Goal: Task Accomplishment & Management: Complete application form

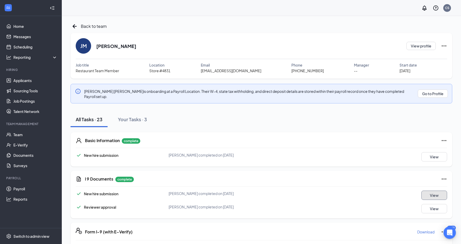
click at [427, 190] on button "View" at bounding box center [435, 194] width 26 height 9
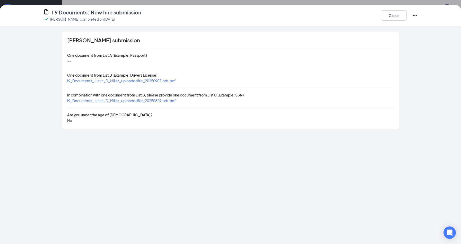
click at [159, 80] on span "I9_Documents_Justin_D_Miller_uploadedfile_20250907.pdf.pdf" at bounding box center [121, 80] width 109 height 5
click at [142, 102] on span "I9_Documents_Justin_D_Miller_uploadedfile_20250829.pdf.pdf" at bounding box center [121, 100] width 109 height 5
click at [398, 19] on button "Close" at bounding box center [394, 15] width 26 height 10
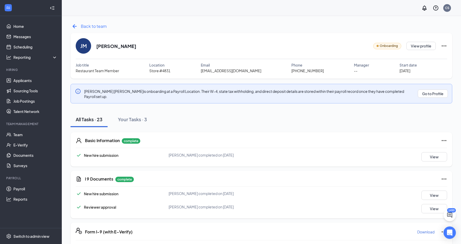
click at [80, 25] on div "Back to team" at bounding box center [89, 26] width 36 height 8
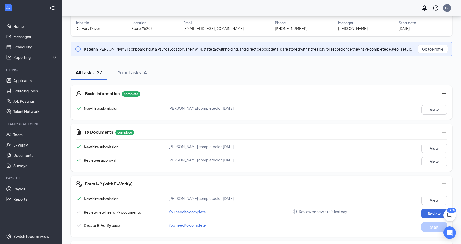
scroll to position [52, 0]
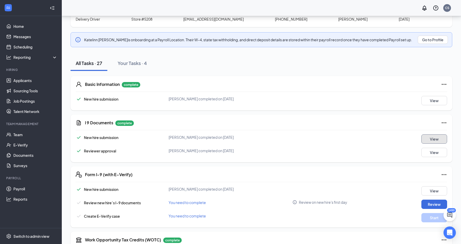
click at [430, 143] on button "View" at bounding box center [435, 138] width 26 height 9
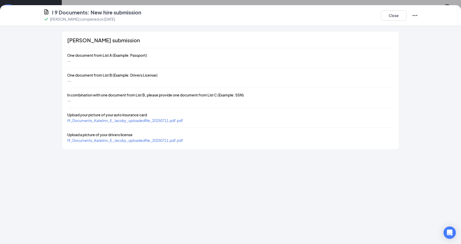
click at [153, 119] on span "I9_Documents_Katelinn_E_Jacoby_uploadedfile_20250711.pdf.pdf" at bounding box center [125, 120] width 116 height 5
click at [168, 139] on span "I9_Documents_Katelinn_E_Jacoby_uploadedfile_20250711.pdf.pdf" at bounding box center [125, 140] width 116 height 5
click at [388, 16] on button "Close" at bounding box center [394, 15] width 26 height 10
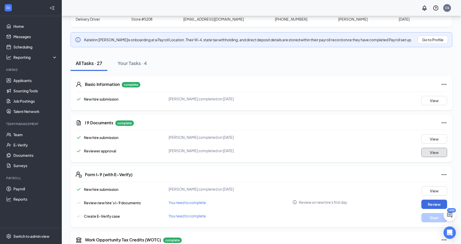
click at [436, 151] on button "View" at bounding box center [435, 152] width 26 height 9
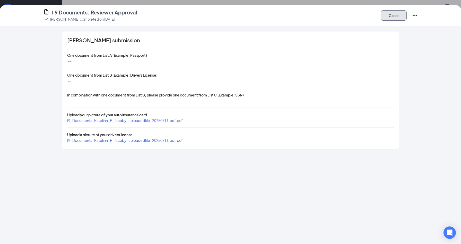
click at [393, 15] on button "Close" at bounding box center [394, 15] width 26 height 10
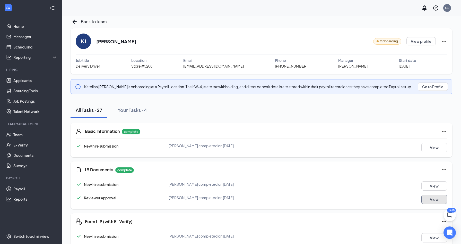
scroll to position [0, 0]
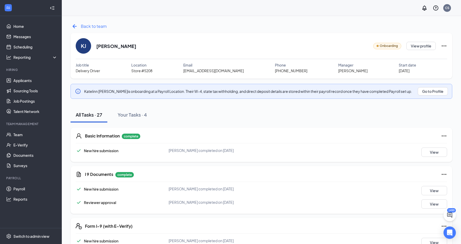
click at [96, 26] on span "Back to team" at bounding box center [94, 26] width 26 height 6
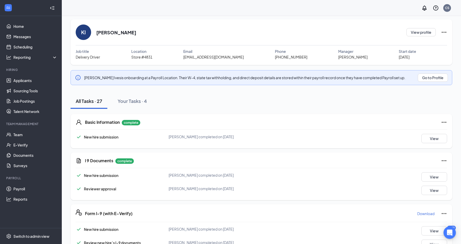
scroll to position [26, 0]
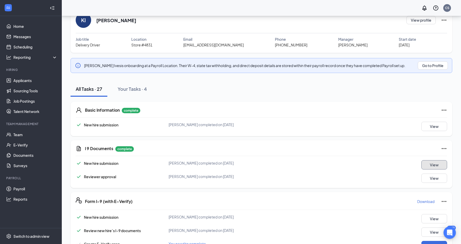
click at [425, 166] on button "View" at bounding box center [435, 164] width 26 height 9
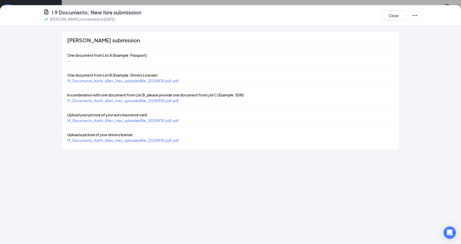
click at [160, 81] on span "I9_Documents_Keith_Allen_Ives_uploadedfile_20250930.pdf.pdf" at bounding box center [123, 80] width 112 height 5
click at [150, 100] on span "I9_Documents_Keith_Allen_Ives_uploadedfile_20250930.pdf.pdf" at bounding box center [123, 100] width 112 height 5
click at [153, 118] on span "I9_Documents_Keith_Allen_Ives_uploadedfile_20250930.pdf.pdf" at bounding box center [123, 120] width 112 height 5
click at [390, 15] on button "Close" at bounding box center [394, 15] width 26 height 10
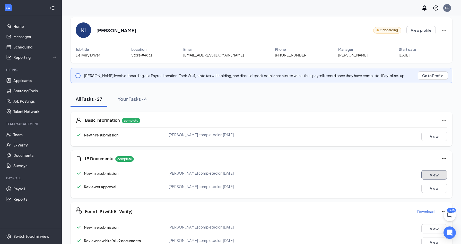
scroll to position [0, 0]
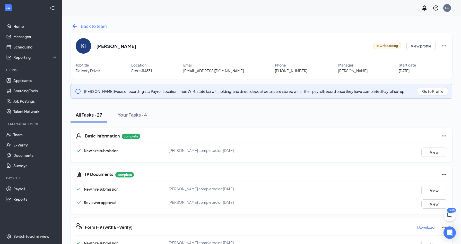
click at [93, 25] on span "Back to team" at bounding box center [94, 26] width 26 height 6
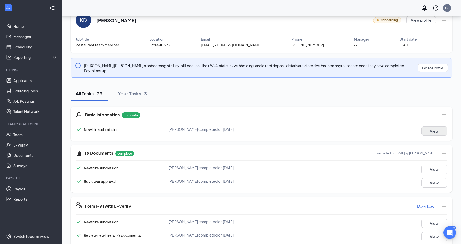
scroll to position [52, 0]
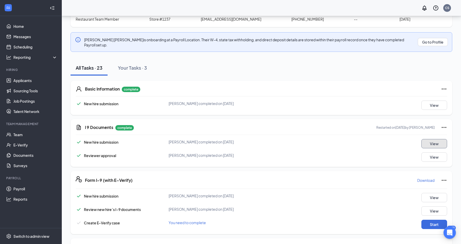
click at [431, 139] on button "View" at bounding box center [435, 143] width 26 height 9
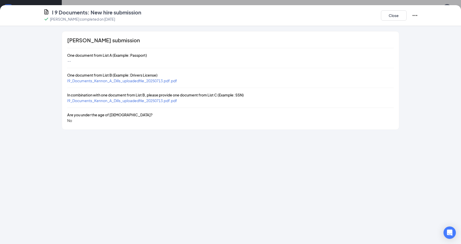
click at [156, 83] on div "Kennon A Dills's submission One document from List A (Example: Passport) -- One…" at bounding box center [230, 80] width 337 height 98
click at [156, 82] on span "I9_Documents_Kennon_A_Dills_uploadedfile_20250713.pdf.pdf" at bounding box center [122, 80] width 110 height 5
click at [160, 99] on span "I9_Documents_Kennon_A_Dills_uploadedfile_20250713.pdf.pdf" at bounding box center [122, 100] width 110 height 5
click at [390, 19] on button "Close" at bounding box center [394, 15] width 26 height 10
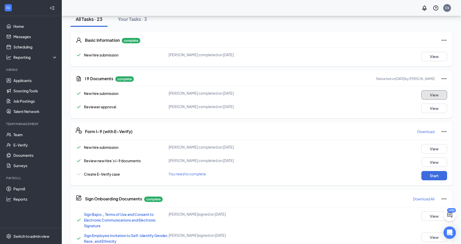
scroll to position [103, 0]
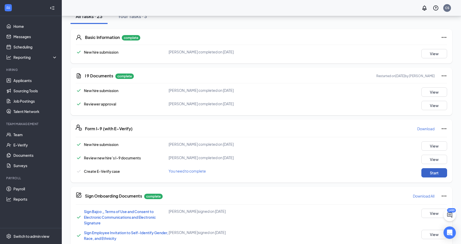
click at [434, 168] on button "Start" at bounding box center [435, 172] width 26 height 9
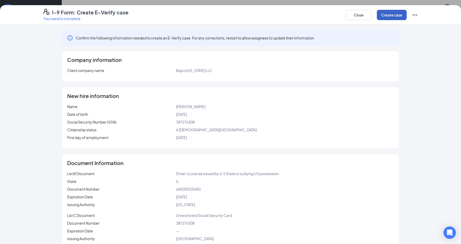
click at [382, 15] on button "Create case" at bounding box center [392, 15] width 30 height 10
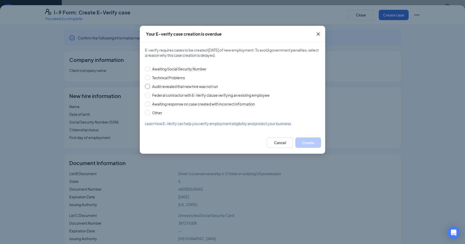
click at [167, 86] on span "Audit revealed that new hire was not run" at bounding box center [185, 86] width 70 height 6
click at [150, 86] on input "Audit revealed that new hire was not run" at bounding box center [147, 86] width 5 height 5
radio input "true"
click at [303, 140] on button "Create" at bounding box center [308, 142] width 26 height 10
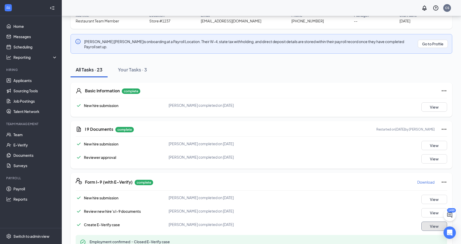
scroll to position [0, 0]
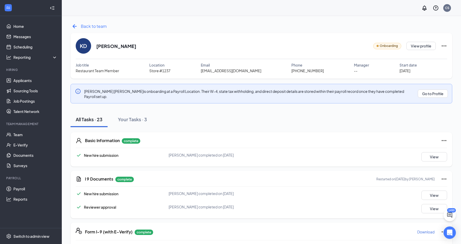
click at [94, 27] on span "Back to team" at bounding box center [94, 26] width 26 height 6
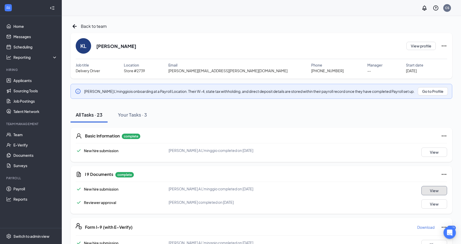
click at [436, 193] on button "View" at bounding box center [435, 190] width 26 height 9
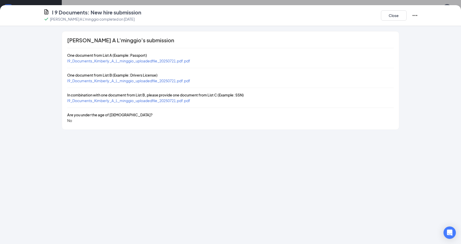
click at [142, 64] on div "[PERSON_NAME] A L'minggio's submission One document from List A (Example: Passp…" at bounding box center [230, 80] width 337 height 98
click at [145, 81] on span "I9_Documents_Kimberly_A_L_minggio_uploadedfile_20250721.pdf.pdf" at bounding box center [128, 80] width 123 height 5
click at [174, 101] on span "I9_Documents_Kimberly_A_L_minggio_uploadedfile_20250721.pdf.pdf" at bounding box center [128, 100] width 123 height 5
click at [384, 19] on button "Close" at bounding box center [394, 15] width 26 height 10
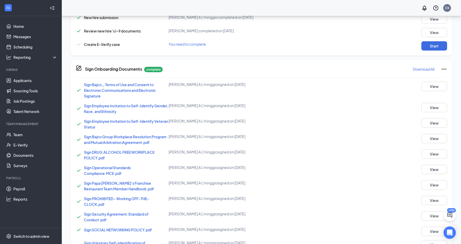
scroll to position [124, 0]
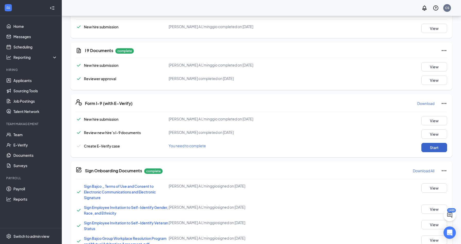
click at [432, 147] on button "Start" at bounding box center [435, 147] width 26 height 9
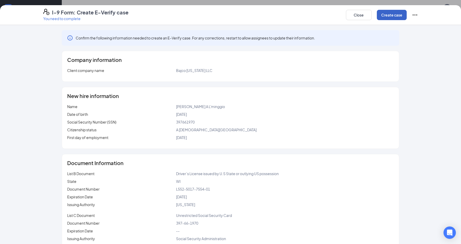
click at [387, 16] on button "Create case" at bounding box center [392, 15] width 30 height 10
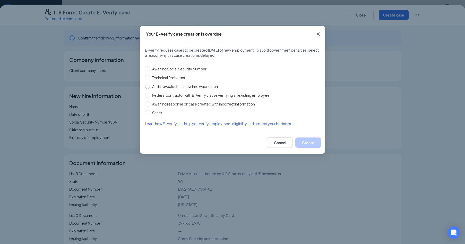
click at [174, 84] on span "Audit revealed that new hire was not run" at bounding box center [185, 86] width 70 height 6
click at [150, 84] on input "Audit revealed that new hire was not run" at bounding box center [147, 86] width 5 height 5
radio input "true"
click at [310, 144] on button "Create" at bounding box center [308, 142] width 26 height 10
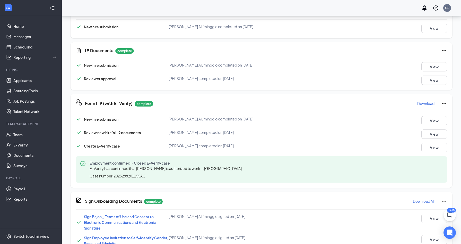
click at [275, 71] on div "New hire submission Kimberly A L'minggio completed on Jul 21, 2025 View" at bounding box center [262, 66] width 372 height 9
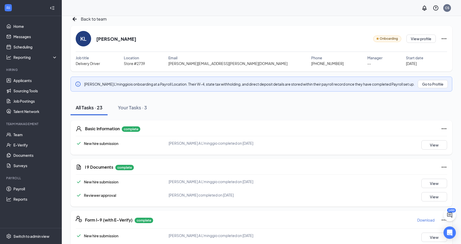
scroll to position [0, 0]
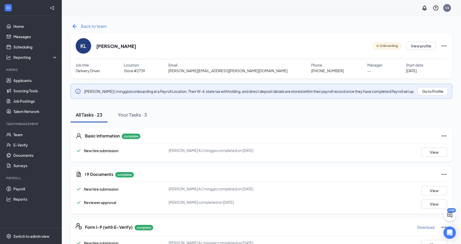
click at [78, 28] on icon "ArrowLeftNew" at bounding box center [75, 26] width 8 height 8
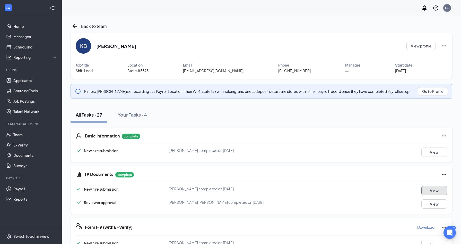
click at [434, 192] on button "View" at bounding box center [435, 190] width 26 height 9
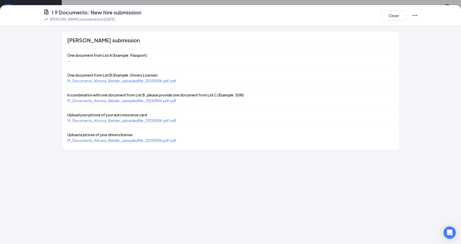
click at [158, 80] on span "I9_Documents_Kimora_Belisle_uploadedfile_20250906.pdf.pdf" at bounding box center [121, 80] width 109 height 5
click at [154, 100] on span "I9_Documents_Kimora_Belisle_uploadedfile_20250906.pdf.pdf" at bounding box center [121, 100] width 109 height 5
click at [161, 119] on span "I9_Documents_Kimora_Belisle_uploadedfile_20250906.pdf.pdf" at bounding box center [121, 120] width 109 height 5
click at [162, 140] on span "I9_Documents_Kimora_Belisle_uploadedfile_20250906.pdf.pdf" at bounding box center [121, 140] width 109 height 5
click at [392, 15] on button "Close" at bounding box center [394, 15] width 26 height 10
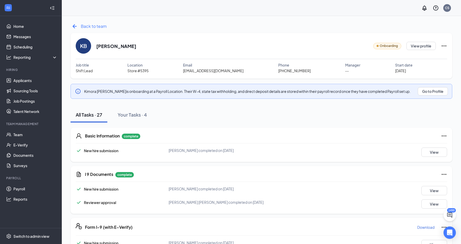
click at [88, 24] on span "Back to team" at bounding box center [94, 26] width 26 height 6
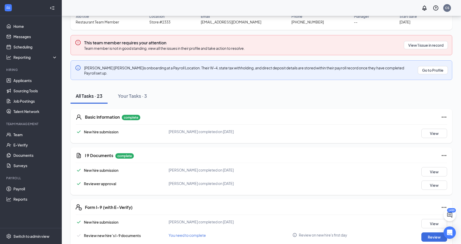
scroll to position [52, 0]
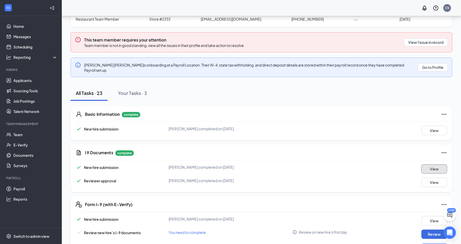
click at [429, 165] on button "View" at bounding box center [435, 168] width 26 height 9
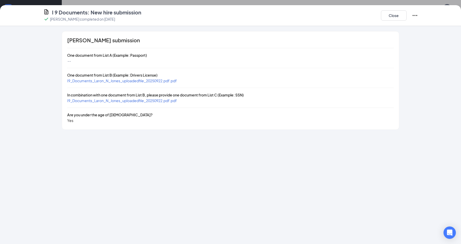
click at [163, 82] on span "I9_Documents_Laron_N_Jones_uploadedfile_20250922.pdf.pdf" at bounding box center [122, 80] width 110 height 5
click at [159, 101] on span "I9_Documents_Laron_N_Jones_uploadedfile_20250922.pdf.pdf" at bounding box center [122, 100] width 110 height 5
click at [401, 13] on button "Close" at bounding box center [394, 15] width 26 height 10
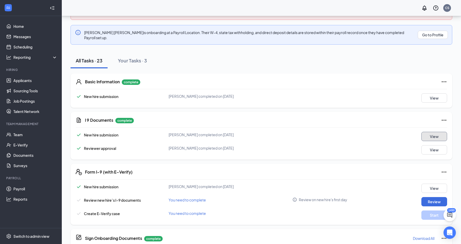
scroll to position [95, 0]
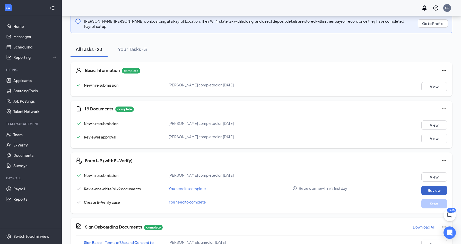
click at [438, 185] on button "Review" at bounding box center [435, 189] width 26 height 9
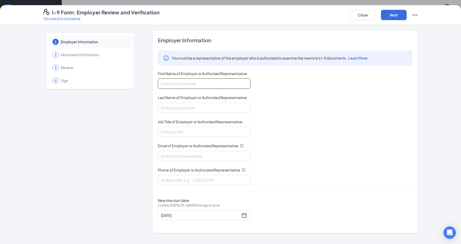
click at [194, 84] on input "First Name of Employer or Authorized Representative" at bounding box center [204, 83] width 93 height 10
type input "Calie"
type input "[PERSON_NAME]"
type input "[EMAIL_ADDRESS][DOMAIN_NAME]"
type input "3305330900"
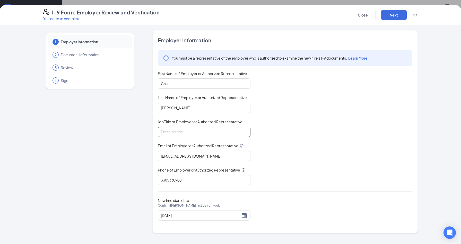
click at [189, 129] on input "Job Title of Employer or Authorized Representative" at bounding box center [204, 131] width 93 height 10
type input "HR Assistant"
click at [391, 18] on button "Next" at bounding box center [394, 15] width 26 height 10
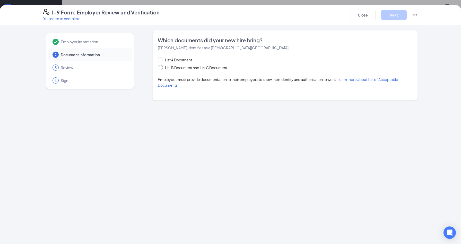
click at [166, 66] on span "List B Document and List C Document" at bounding box center [196, 68] width 66 height 6
click at [161, 66] on input "List B Document and List C Document" at bounding box center [160, 67] width 4 height 4
radio input "true"
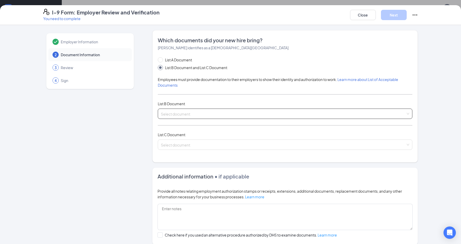
click at [182, 109] on input "search" at bounding box center [283, 113] width 245 height 8
click at [178, 111] on input "search" at bounding box center [283, 113] width 245 height 8
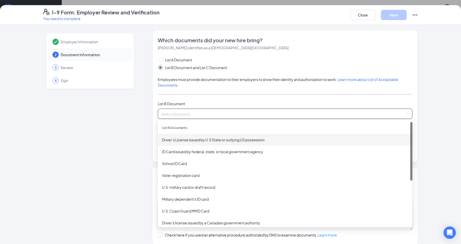
click at [185, 138] on div "Driver’s License issued by U.S State or outlying US possession" at bounding box center [285, 140] width 246 height 6
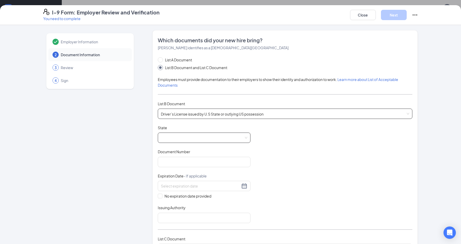
click at [178, 134] on span at bounding box center [204, 138] width 87 height 10
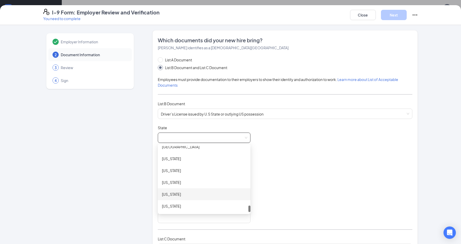
scroll to position [597, 0]
click at [180, 193] on div "Wisconsin" at bounding box center [204, 194] width 84 height 6
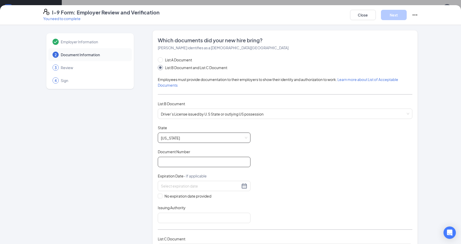
click at [180, 163] on input "Document Number" at bounding box center [204, 162] width 93 height 10
type input "J5205340641503"
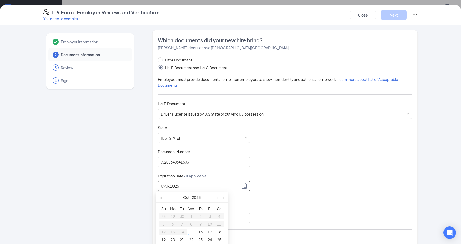
click at [169, 197] on div "Oct 2025" at bounding box center [191, 197] width 45 height 10
click at [168, 197] on button "button" at bounding box center [167, 197] width 6 height 10
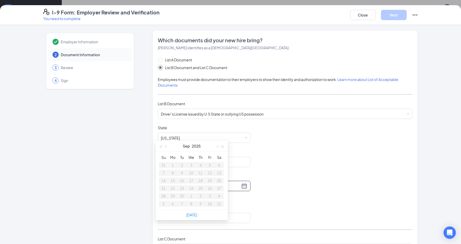
scroll to position [198, 0]
type input "09062025"
click at [324, 159] on div "Document Title Driver’s License issued by U.S State or outlying US possession S…" at bounding box center [285, 174] width 255 height 98
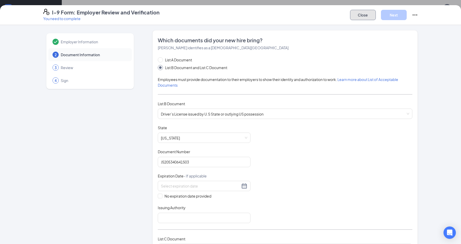
click at [370, 14] on button "Close" at bounding box center [363, 15] width 26 height 10
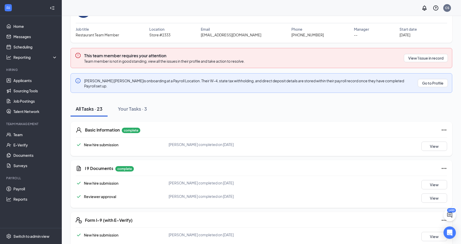
scroll to position [0, 0]
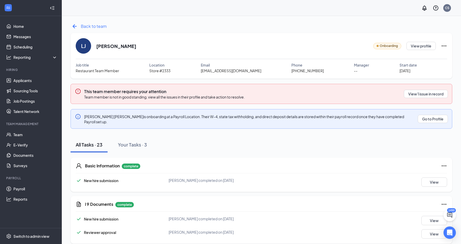
click at [76, 27] on icon "ArrowLeftNew" at bounding box center [75, 26] width 4 height 4
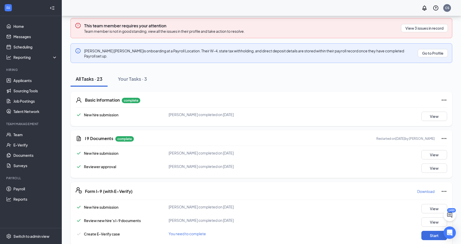
scroll to position [103, 0]
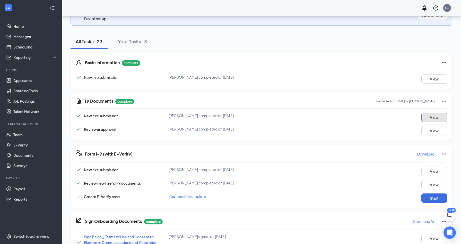
click at [433, 113] on button "View" at bounding box center [435, 117] width 26 height 9
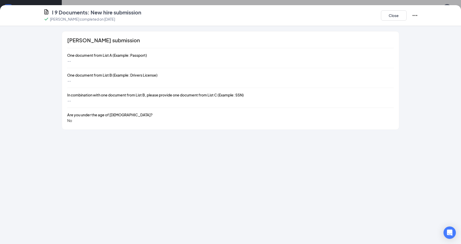
click at [380, 15] on div "I 9 Documents: New hire submission Laurie Bautista completed on Sep 12, 2025 Cl…" at bounding box center [231, 15] width 396 height 13
click at [384, 16] on button "Close" at bounding box center [394, 15] width 26 height 10
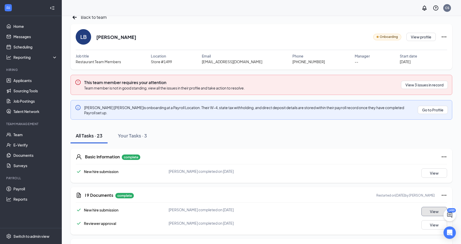
scroll to position [0, 0]
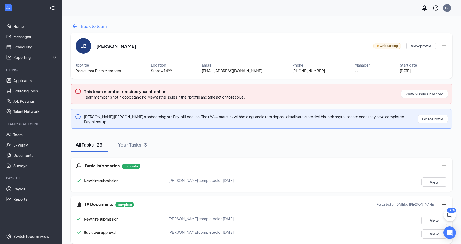
click at [93, 24] on span "Back to team" at bounding box center [94, 26] width 26 height 6
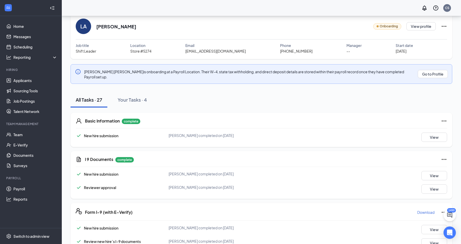
scroll to position [77, 0]
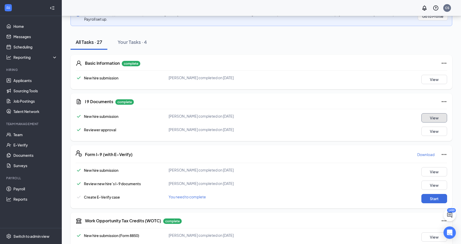
click at [425, 113] on button "View" at bounding box center [435, 117] width 26 height 9
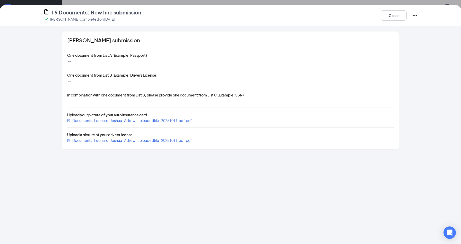
click at [150, 119] on span "I9_Documents_Leonard_Joshua_Askew_uploadedfile_20251011.pdf.pdf" at bounding box center [129, 120] width 125 height 5
click at [174, 141] on span "I9_Documents_Leonard_Joshua_Askew_uploadedfile_20251011.pdf.pdf" at bounding box center [129, 140] width 125 height 5
click at [396, 15] on button "Close" at bounding box center [394, 15] width 26 height 10
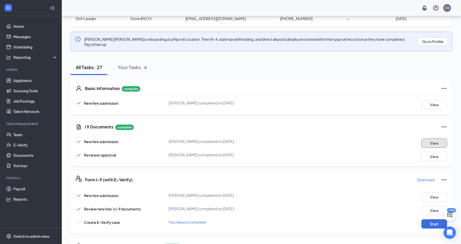
scroll to position [0, 0]
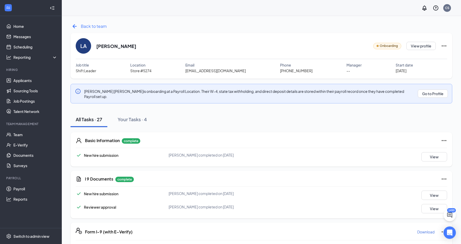
drag, startPoint x: 80, startPoint y: 25, endPoint x: 81, endPoint y: 21, distance: 4.2
click at [80, 25] on div "Back to team" at bounding box center [89, 26] width 36 height 8
click at [428, 190] on button "View" at bounding box center [435, 194] width 26 height 9
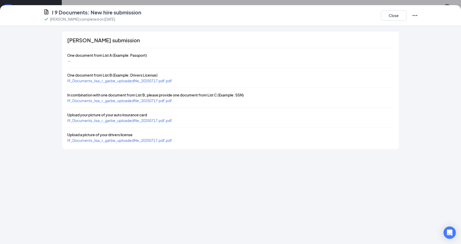
click at [152, 81] on span "I9_Documents_lisa_r_garbe_uploadedfile_20250717.pdf.pdf" at bounding box center [119, 80] width 105 height 5
click at [163, 99] on span "I9_Documents_lisa_r_garbe_uploadedfile_20250717.pdf.pdf" at bounding box center [119, 100] width 105 height 5
click at [150, 118] on span "I9_Documents_lisa_r_garbe_uploadedfile_20250717.pdf.pdf" at bounding box center [119, 120] width 105 height 5
click at [386, 11] on button "Close" at bounding box center [394, 15] width 26 height 10
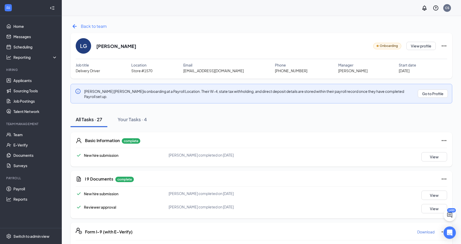
click at [88, 26] on span "Back to team" at bounding box center [94, 26] width 26 height 6
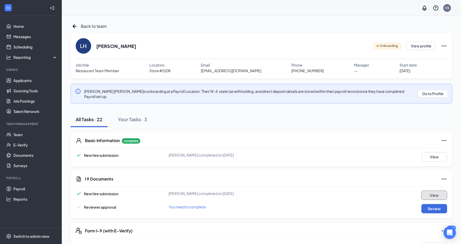
click at [426, 190] on button "View" at bounding box center [435, 194] width 26 height 9
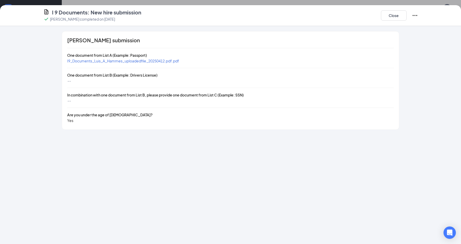
click at [162, 59] on span "I9_Documents_Luis_A_Hammes_uploadedfile_20250412.pdf.pdf" at bounding box center [123, 60] width 112 height 5
click at [396, 12] on button "Close" at bounding box center [394, 15] width 26 height 10
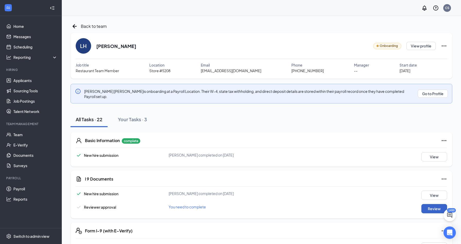
click at [423, 205] on button "Review" at bounding box center [435, 208] width 26 height 9
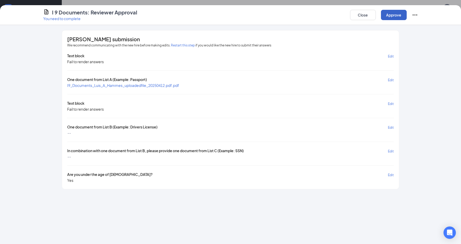
click at [389, 15] on button "Approve" at bounding box center [394, 15] width 26 height 10
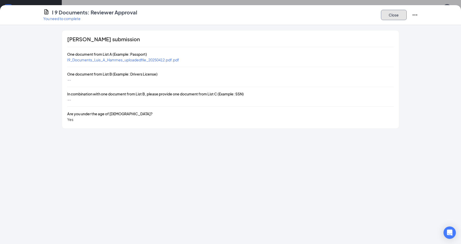
click at [394, 13] on button "Close" at bounding box center [394, 15] width 26 height 10
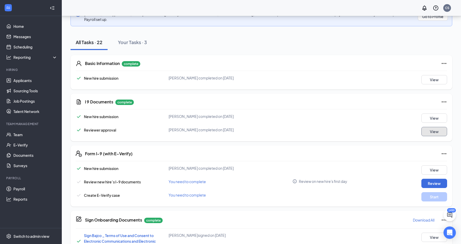
scroll to position [77, 0]
click at [429, 178] on button "Review" at bounding box center [435, 182] width 26 height 9
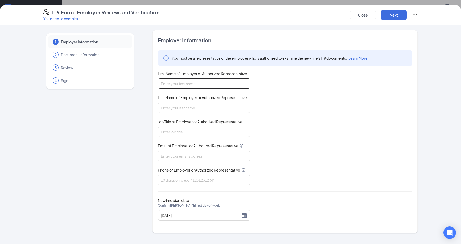
click at [173, 83] on input "First Name of Employer or Authorized Representative" at bounding box center [204, 83] width 93 height 10
type input "Calie"
type input "Sherrill"
type input "hrassistant@bajcogroup.net"
type input "3305330900"
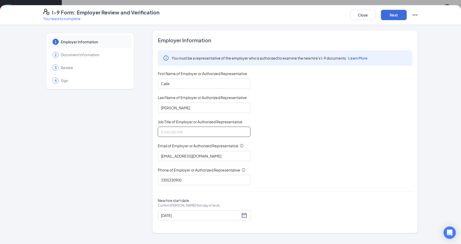
click at [176, 132] on input "Job Title of Employer or Authorized Representative" at bounding box center [204, 131] width 93 height 10
type input "HR Assistant"
click at [383, 13] on button "Next" at bounding box center [394, 15] width 26 height 10
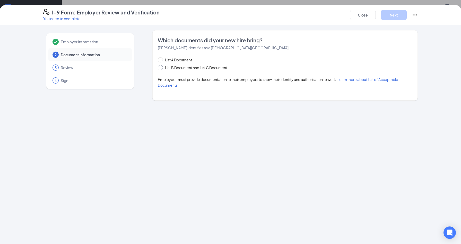
click at [201, 70] on span "List B Document and List C Document" at bounding box center [196, 68] width 66 height 6
click at [161, 69] on input "List B Document and List C Document" at bounding box center [160, 67] width 4 height 4
radio input "true"
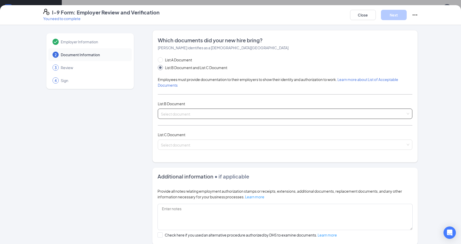
click at [189, 112] on input "search" at bounding box center [283, 113] width 245 height 8
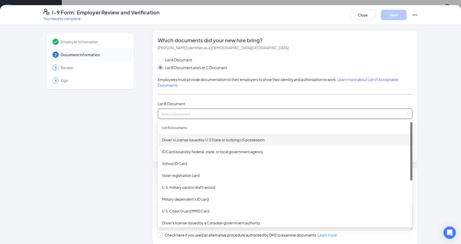
click at [189, 141] on div "Driver’s License issued by U.S State or outlying US possession" at bounding box center [285, 140] width 246 height 6
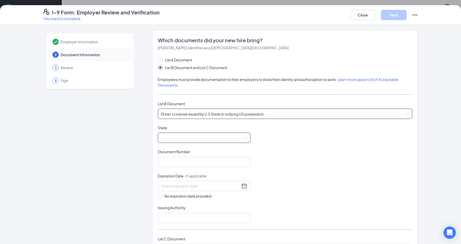
click at [178, 135] on span at bounding box center [204, 138] width 87 height 10
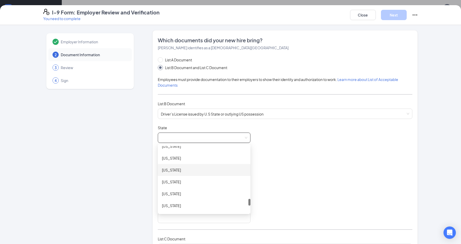
scroll to position [597, 0]
click at [182, 192] on div "Wisconsin" at bounding box center [204, 194] width 84 height 6
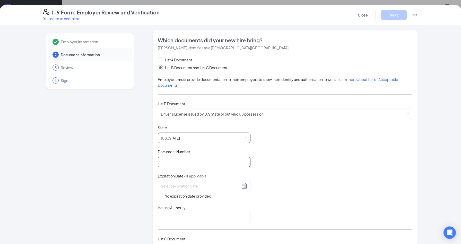
click at [180, 159] on input "Document Number" at bounding box center [204, 162] width 93 height 10
type input "H5205219108902"
click at [194, 181] on div at bounding box center [204, 186] width 93 height 10
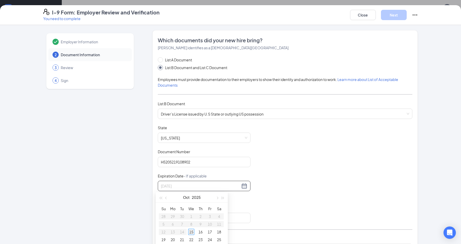
type input "10/15/2025"
drag, startPoint x: 172, startPoint y: 223, endPoint x: 174, endPoint y: 221, distance: 3.3
click at [172, 223] on div "9" at bounding box center [173, 224] width 6 height 6
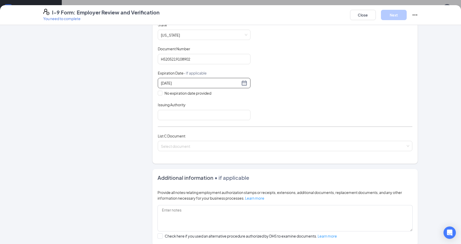
scroll to position [103, 0]
type input "03/09/2026"
click at [183, 111] on input "Issuing Authority" at bounding box center [204, 114] width 93 height 10
type input "Wisconsin"
drag, startPoint x: 139, startPoint y: 121, endPoint x: 139, endPoint y: 124, distance: 3.1
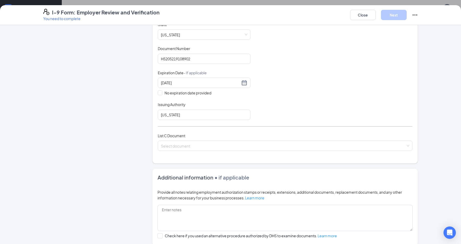
click at [139, 121] on div "Employer Information 2 Document Information 3 Review 4 Sign Which documents did…" at bounding box center [230, 110] width 375 height 367
click at [167, 148] on span at bounding box center [283, 146] width 245 height 10
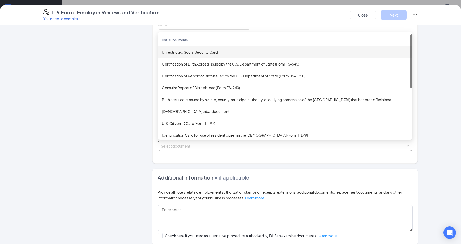
click at [200, 53] on div "Unrestricted Social Security Card" at bounding box center [285, 52] width 246 height 6
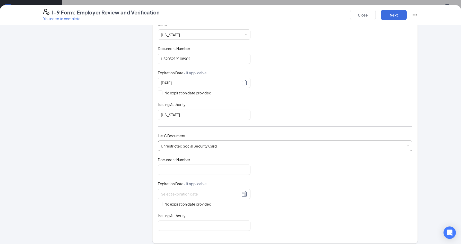
click at [188, 163] on div "Document Number" at bounding box center [204, 160] width 93 height 7
click at [189, 165] on input "Document Number" at bounding box center [204, 169] width 93 height 10
type input "393135344"
click at [180, 204] on span "No expiration date provided" at bounding box center [188, 204] width 51 height 6
click at [161, 204] on input "No expiration date provided" at bounding box center [160, 203] width 4 height 4
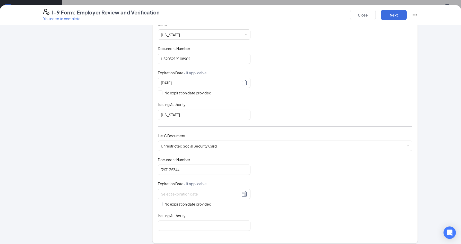
checkbox input "true"
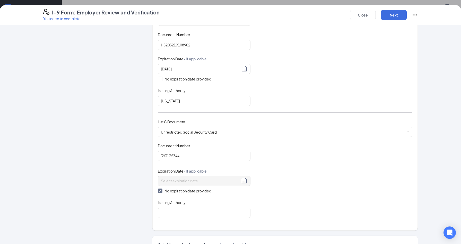
scroll to position [155, 0]
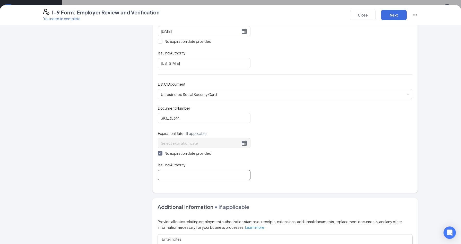
click at [179, 178] on input "Issuing Authority" at bounding box center [204, 175] width 93 height 10
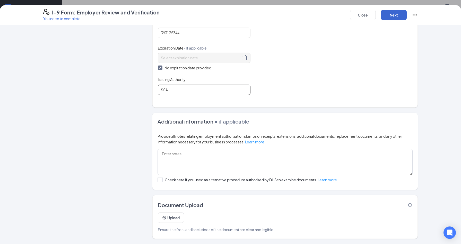
type input "SSA"
click at [402, 13] on button "Next" at bounding box center [394, 15] width 26 height 10
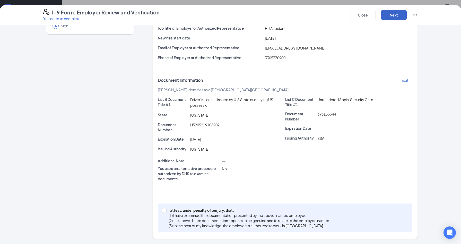
scroll to position [55, 0]
click at [202, 209] on p "I attest, under penalty of perjury, that:" at bounding box center [249, 209] width 161 height 5
click at [166, 209] on input "I attest, under penalty of perjury, that: (1) I have examined the documentation…" at bounding box center [164, 210] width 4 height 4
checkbox input "true"
click at [393, 14] on button "Next" at bounding box center [394, 15] width 26 height 10
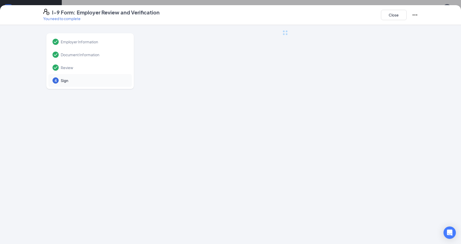
scroll to position [0, 0]
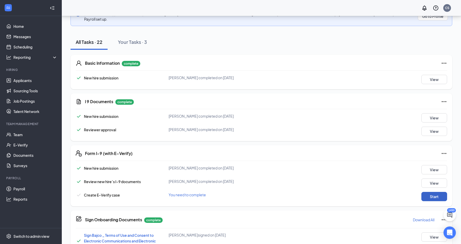
click at [432, 192] on button "Start" at bounding box center [435, 196] width 26 height 9
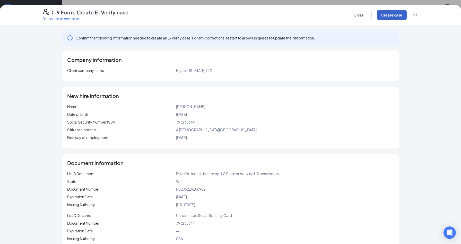
click at [395, 16] on button "Create case" at bounding box center [392, 15] width 30 height 10
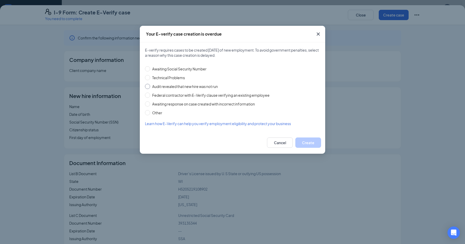
click at [186, 87] on span "Audit revealed that new hire was not run" at bounding box center [185, 86] width 70 height 6
click at [150, 87] on input "Audit revealed that new hire was not run" at bounding box center [147, 86] width 5 height 5
radio input "true"
click at [306, 140] on button "Create" at bounding box center [308, 142] width 26 height 10
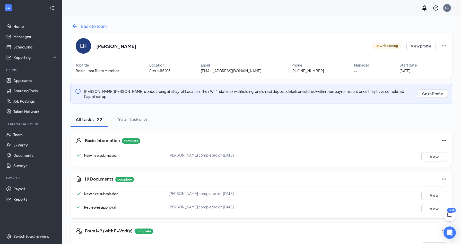
click at [102, 26] on span "Back to team" at bounding box center [94, 26] width 26 height 6
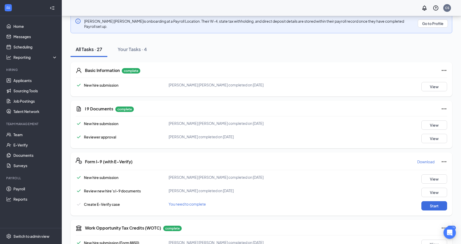
scroll to position [77, 0]
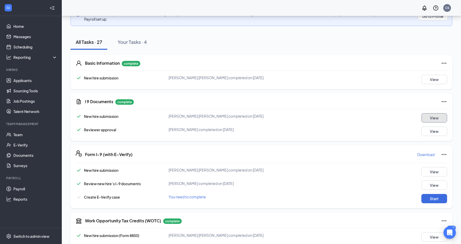
click at [431, 113] on button "View" at bounding box center [435, 117] width 26 height 9
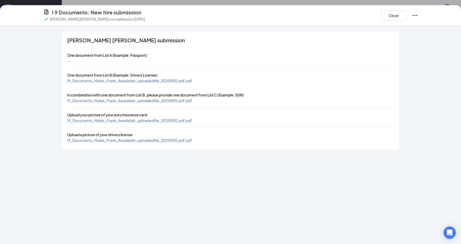
click at [151, 81] on span "I9_Documents_Malek_Frank_Awadallah_uploadedfile_20250902.pdf.pdf" at bounding box center [129, 80] width 125 height 5
click at [166, 101] on span "I9_Documents_Malek_Frank_Awadallah_uploadedfile_20250902.pdf.pdf" at bounding box center [129, 100] width 125 height 5
click at [182, 119] on span "I9_Documents_Malek_Frank_Awadallah_uploadedfile_20250902.pdf.pdf" at bounding box center [129, 120] width 125 height 5
click at [397, 17] on button "Close" at bounding box center [394, 15] width 26 height 10
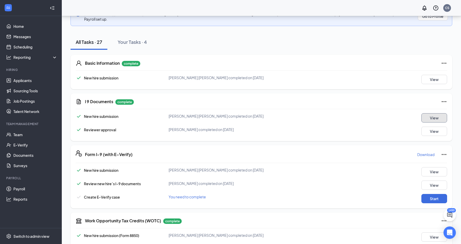
scroll to position [103, 0]
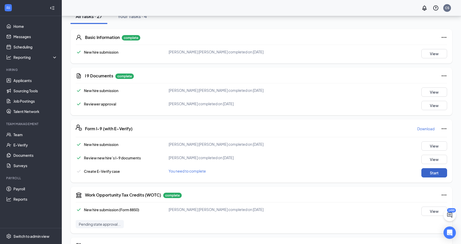
click at [426, 168] on button "Start" at bounding box center [435, 172] width 26 height 9
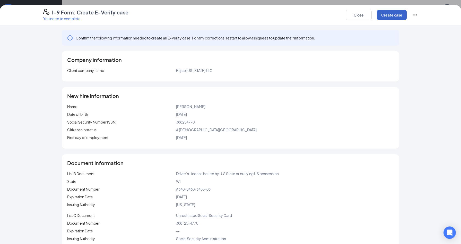
click at [400, 13] on button "Create case" at bounding box center [392, 15] width 30 height 10
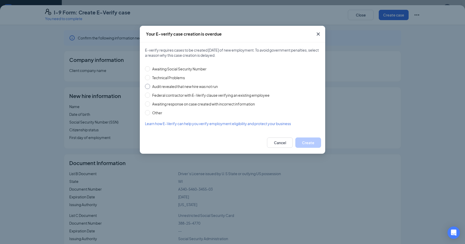
click at [174, 85] on span "Audit revealed that new hire was not run" at bounding box center [185, 86] width 70 height 6
click at [150, 85] on input "Audit revealed that new hire was not run" at bounding box center [147, 86] width 5 height 5
radio input "true"
click at [312, 140] on button "Create" at bounding box center [308, 142] width 26 height 10
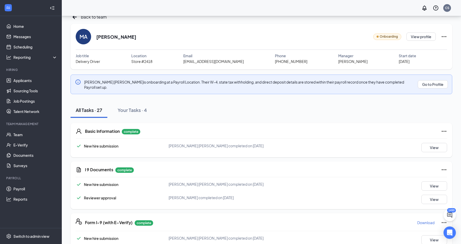
scroll to position [0, 0]
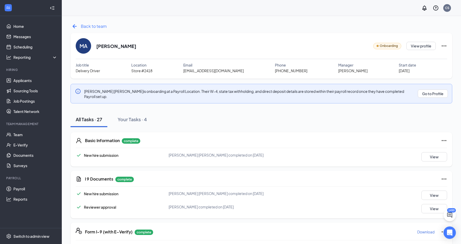
click at [79, 27] on div "Back to team" at bounding box center [89, 26] width 36 height 8
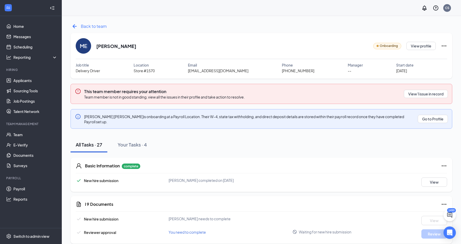
click at [86, 25] on span "Back to team" at bounding box center [94, 26] width 26 height 6
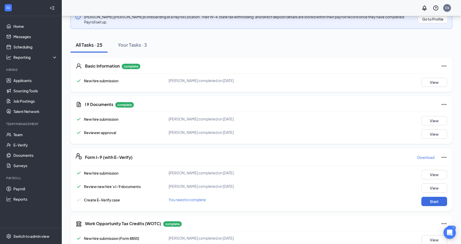
scroll to position [77, 0]
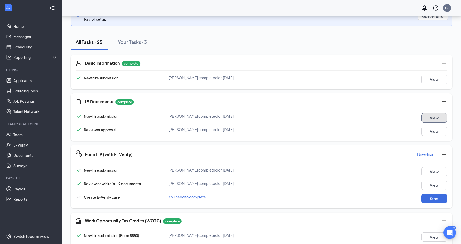
click at [437, 113] on button "View" at bounding box center [435, 117] width 26 height 9
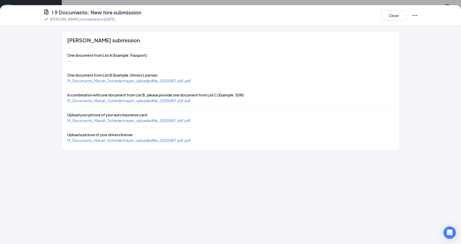
click at [177, 82] on span "I9_Documents_Mariah_Schiedermayer_uploadedfile_20250407.pdf.pdf" at bounding box center [129, 80] width 124 height 5
click at [155, 100] on span "I9_Documents_Mariah_Schiedermayer_uploadedfile_20250407.pdf.pdf" at bounding box center [129, 100] width 124 height 5
click at [177, 119] on span "I9_Documents_Mariah_Schiedermayer_uploadedfile_20250407.pdf.pdf" at bounding box center [129, 120] width 124 height 5
click at [396, 16] on button "Close" at bounding box center [394, 15] width 26 height 10
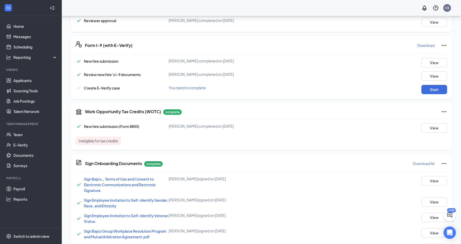
scroll to position [85, 0]
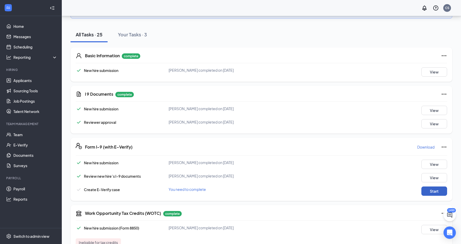
click at [431, 189] on button "Start" at bounding box center [435, 190] width 26 height 9
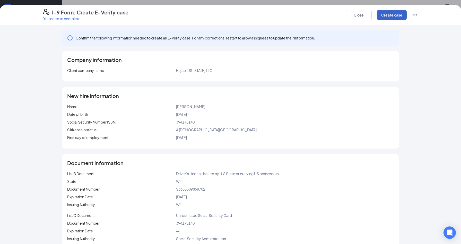
click at [387, 15] on button "Create case" at bounding box center [392, 15] width 30 height 10
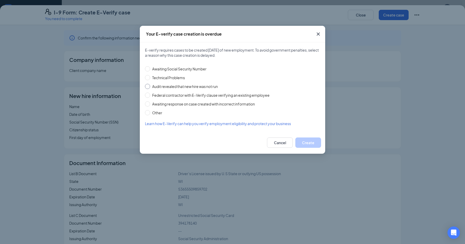
click at [177, 84] on span "Audit revealed that new hire was not run" at bounding box center [185, 86] width 70 height 6
click at [150, 84] on input "Audit revealed that new hire was not run" at bounding box center [147, 86] width 5 height 5
radio input "true"
click at [307, 141] on button "Create" at bounding box center [308, 142] width 26 height 10
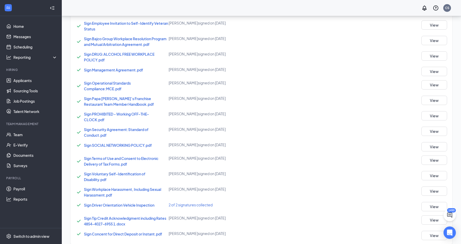
scroll to position [450, 0]
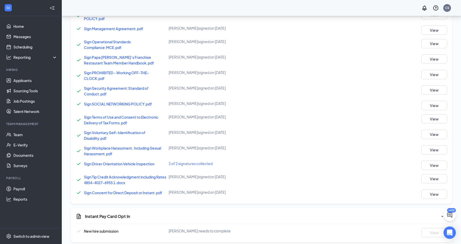
click at [441, 213] on icon "Ellipses" at bounding box center [444, 216] width 6 height 6
click at [424, 220] on span "Mark as complete" at bounding box center [425, 221] width 30 height 5
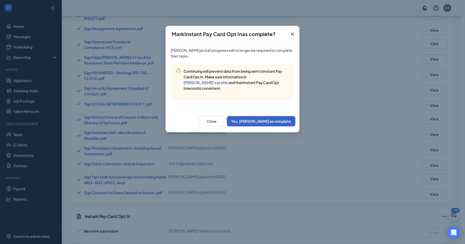
click at [280, 123] on button "Yes, mark as complete" at bounding box center [261, 121] width 69 height 10
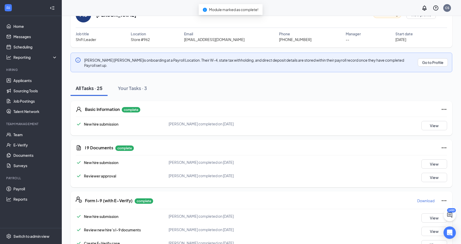
scroll to position [0, 0]
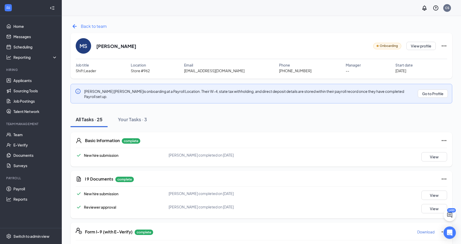
click at [78, 27] on icon "ArrowLeftNew" at bounding box center [75, 26] width 8 height 8
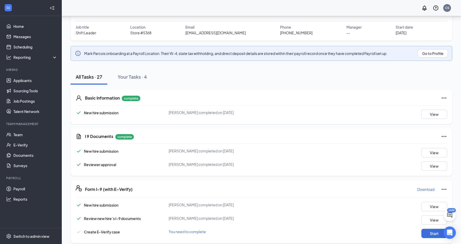
scroll to position [52, 0]
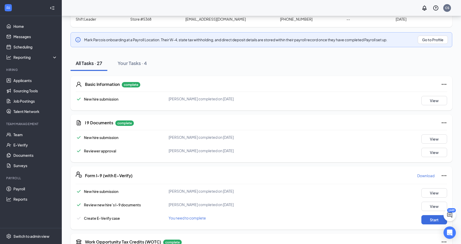
click at [428, 134] on div "I 9 Documents complete New hire submission [PERSON_NAME] completed on [DATE] Vi…" at bounding box center [262, 138] width 382 height 48
click at [430, 138] on button "View" at bounding box center [435, 138] width 26 height 9
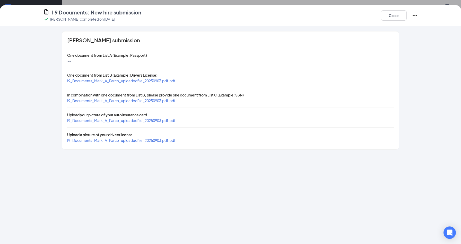
click at [161, 80] on span "I9_Documents_Mark_A_Parco_uploadedfile_20250903.pdf.pdf" at bounding box center [121, 80] width 108 height 5
click at [161, 100] on span "I9_Documents_Mark_A_Parco_uploadedfile_20250903.pdf.pdf" at bounding box center [121, 100] width 108 height 5
click at [150, 120] on span "I9_Documents_Mark_A_Parco_uploadedfile_20250903.pdf.pdf" at bounding box center [121, 120] width 108 height 5
click at [383, 17] on button "Close" at bounding box center [394, 15] width 26 height 10
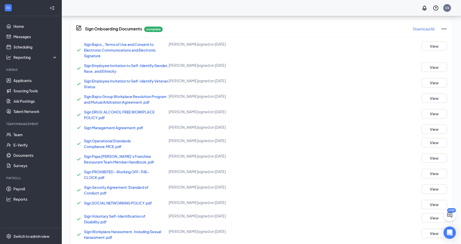
scroll to position [189, 0]
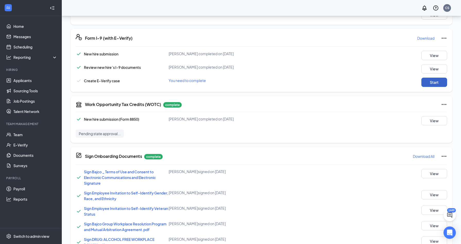
click at [428, 82] on button "Start" at bounding box center [435, 82] width 26 height 9
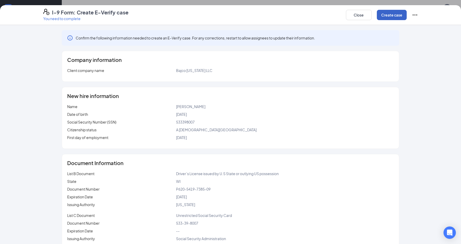
click at [395, 14] on button "Create case" at bounding box center [392, 15] width 30 height 10
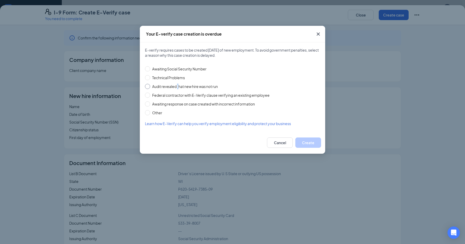
click at [178, 84] on span "Audit revealed that new hire was not run" at bounding box center [185, 86] width 70 height 6
click at [172, 83] on span "Audit revealed that new hire was not run" at bounding box center [185, 86] width 70 height 6
click at [150, 84] on input "Audit revealed that new hire was not run" at bounding box center [147, 86] width 5 height 5
radio input "true"
click at [305, 141] on button "Create" at bounding box center [308, 142] width 26 height 10
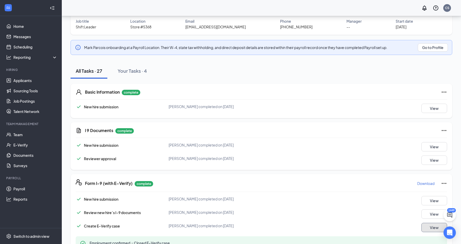
scroll to position [0, 0]
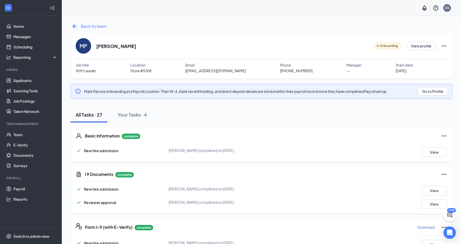
click at [77, 24] on icon "ArrowLeftNew" at bounding box center [75, 26] width 8 height 8
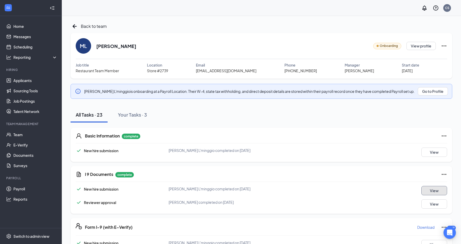
click at [432, 189] on button "View" at bounding box center [435, 190] width 26 height 9
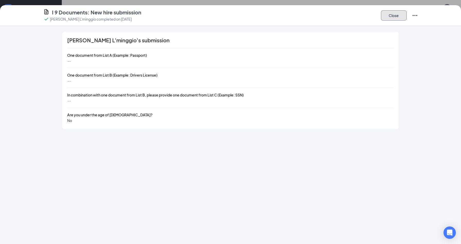
click at [395, 18] on button "Close" at bounding box center [394, 15] width 26 height 10
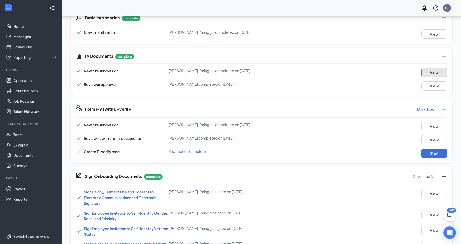
scroll to position [129, 0]
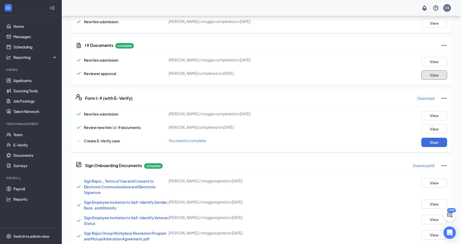
click at [427, 76] on button "View" at bounding box center [435, 74] width 26 height 9
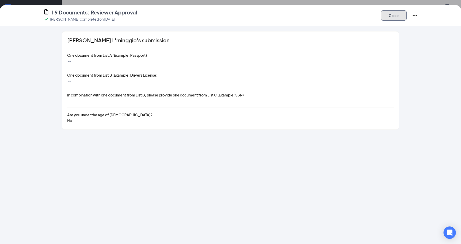
click at [395, 19] on button "Close" at bounding box center [394, 15] width 26 height 10
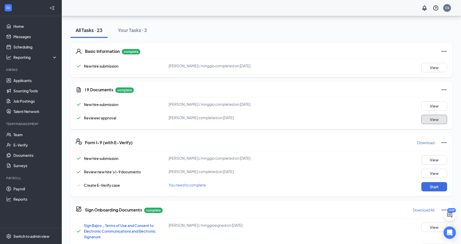
scroll to position [77, 0]
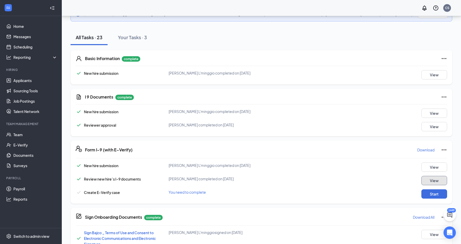
click at [432, 179] on button "View" at bounding box center [435, 180] width 26 height 9
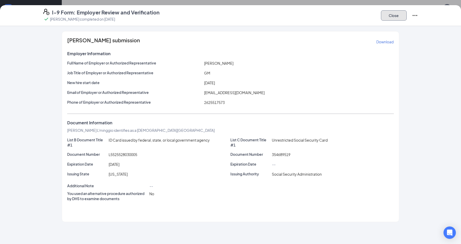
click at [390, 15] on button "Close" at bounding box center [394, 15] width 26 height 10
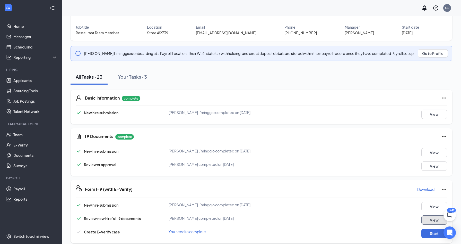
scroll to position [0, 0]
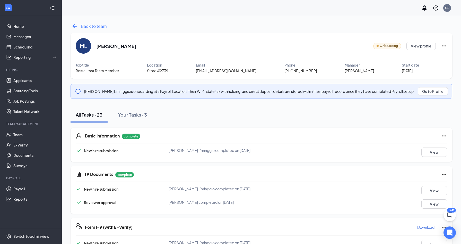
click at [91, 26] on span "Back to team" at bounding box center [94, 26] width 26 height 6
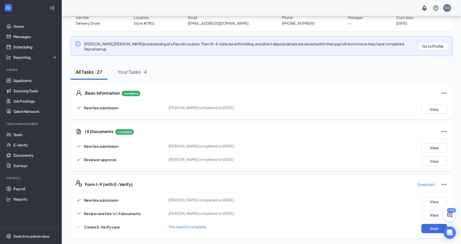
scroll to position [52, 0]
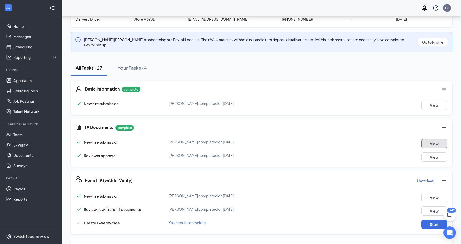
click at [435, 139] on button "View" at bounding box center [435, 143] width 26 height 9
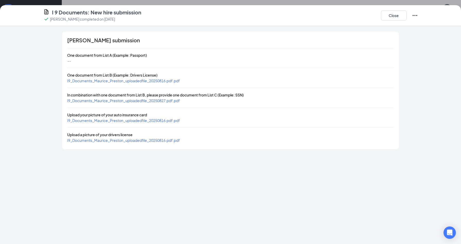
click at [167, 80] on span "I9_Documents_Maurice_Preston_uploadedfile_20250816.pdf.pdf" at bounding box center [123, 80] width 113 height 5
click at [147, 100] on span "I9_Documents_Maurice_Preston_uploadedfile_20250827.pdf.pdf" at bounding box center [123, 100] width 113 height 5
click at [393, 16] on button "Close" at bounding box center [394, 15] width 26 height 10
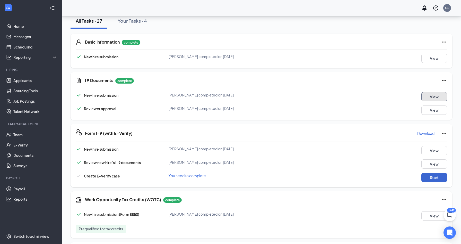
scroll to position [103, 0]
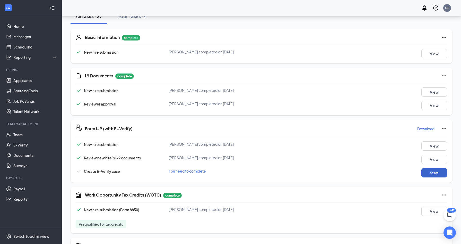
click at [431, 170] on button "Start" at bounding box center [435, 172] width 26 height 9
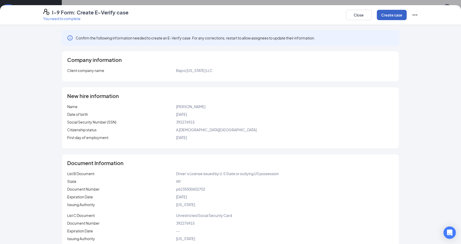
click at [392, 15] on button "Create case" at bounding box center [392, 15] width 30 height 10
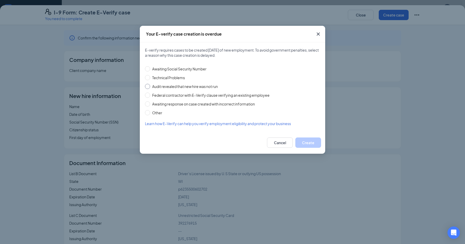
click at [184, 86] on span "Audit revealed that new hire was not run" at bounding box center [185, 86] width 70 height 6
click at [150, 86] on input "Audit revealed that new hire was not run" at bounding box center [147, 86] width 5 height 5
radio input "true"
click at [305, 144] on button "Create" at bounding box center [308, 142] width 26 height 10
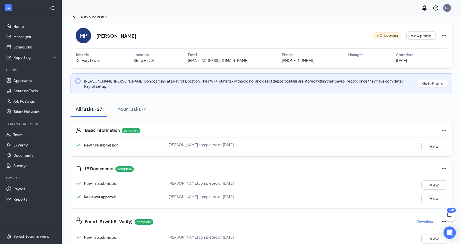
scroll to position [0, 0]
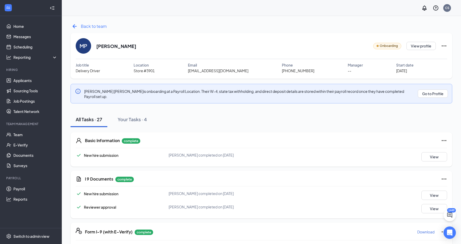
drag, startPoint x: 86, startPoint y: 25, endPoint x: 89, endPoint y: 25, distance: 2.6
click at [86, 25] on span "Back to team" at bounding box center [94, 26] width 26 height 6
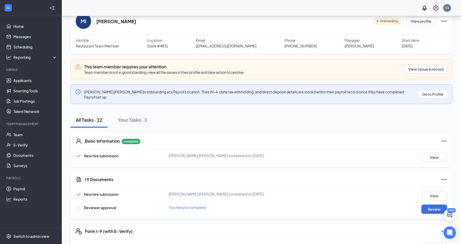
scroll to position [52, 0]
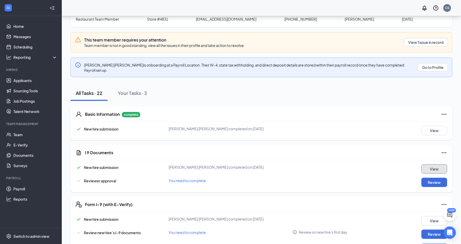
click at [433, 165] on button "View" at bounding box center [435, 168] width 26 height 9
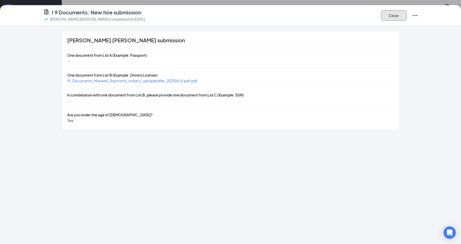
click at [394, 11] on button "Close" at bounding box center [394, 15] width 26 height 10
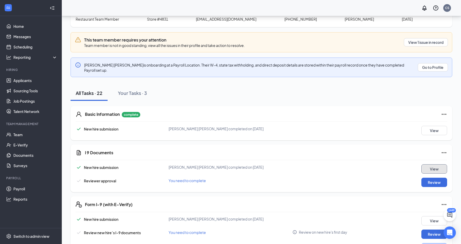
scroll to position [0, 0]
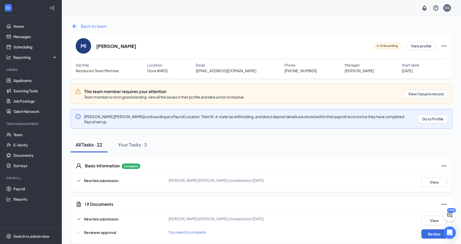
click at [88, 27] on span "Back to team" at bounding box center [94, 26] width 26 height 6
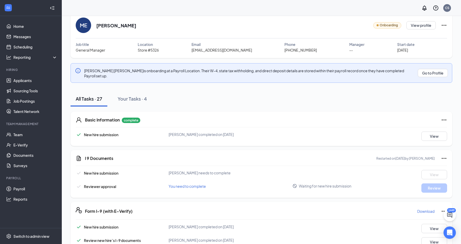
scroll to position [6, 0]
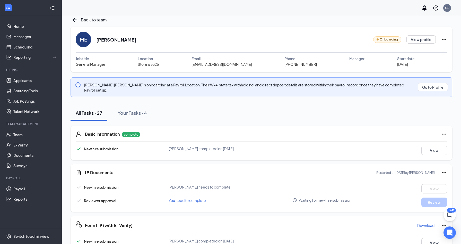
click at [443, 40] on icon "Ellipses" at bounding box center [444, 39] width 6 height 6
click at [401, 53] on div "Share onboarding link" at bounding box center [421, 51] width 74 height 5
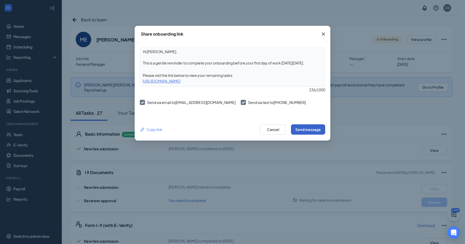
click at [310, 129] on button "Send message" at bounding box center [308, 129] width 34 height 10
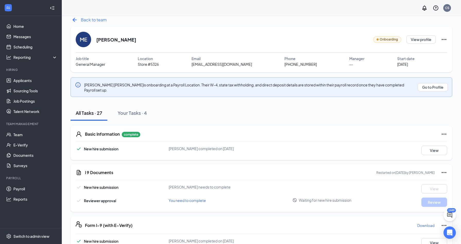
click at [88, 17] on span "Back to team" at bounding box center [94, 19] width 26 height 6
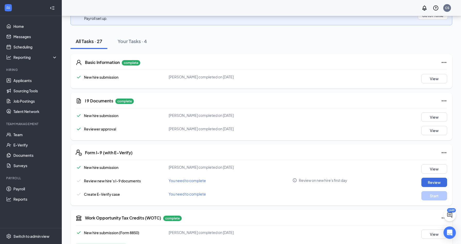
scroll to position [103, 0]
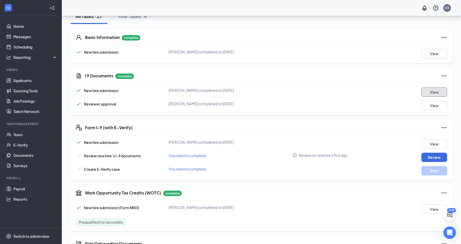
click at [428, 87] on button "View" at bounding box center [435, 91] width 26 height 9
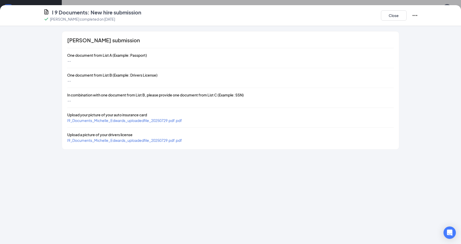
click at [149, 119] on span "I9_Documents_Michelle_Edwards_uploadedfile_20250729.pdf.pdf" at bounding box center [124, 120] width 115 height 5
click at [156, 140] on span "I9_Documents_Michelle_Edwards_uploadedfile_20250729.pdf.pdf" at bounding box center [124, 140] width 115 height 5
click at [398, 17] on button "Close" at bounding box center [394, 15] width 26 height 10
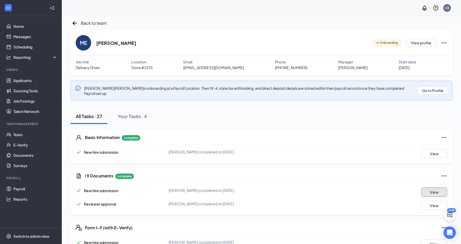
scroll to position [0, 0]
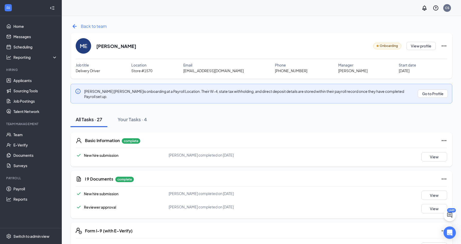
click at [90, 24] on span "Back to team" at bounding box center [94, 26] width 26 height 6
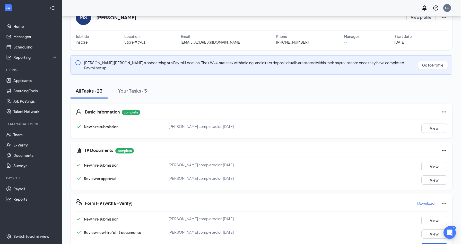
scroll to position [26, 0]
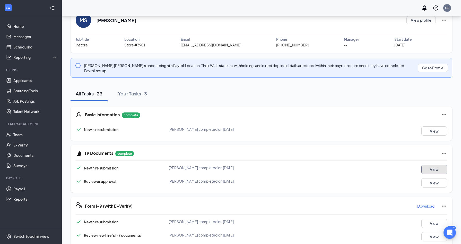
click at [429, 165] on button "View" at bounding box center [435, 169] width 26 height 9
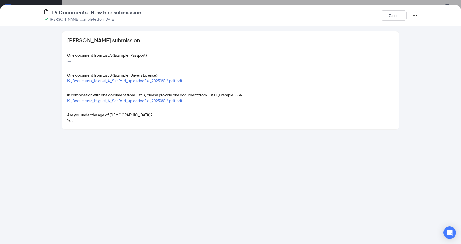
click at [160, 80] on span "I9_Documents_Miguel_A_Sanford_uploadedfile_20250812.pdf.pdf" at bounding box center [124, 80] width 115 height 5
click at [164, 102] on span "I9_Documents_Miguel_A_Sanford_uploadedfile_20250812.pdf.pdf" at bounding box center [124, 100] width 115 height 5
click at [397, 15] on button "Close" at bounding box center [394, 15] width 26 height 10
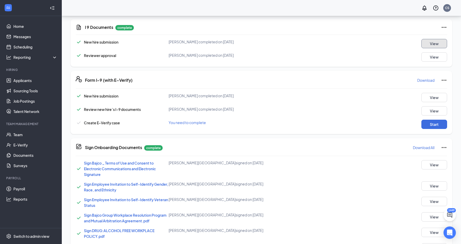
scroll to position [98, 0]
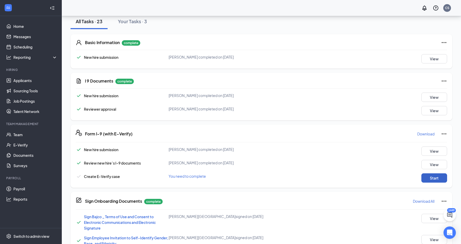
click at [428, 174] on button "Start" at bounding box center [435, 177] width 26 height 9
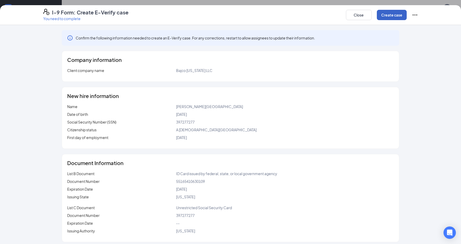
click at [395, 15] on button "Create case" at bounding box center [392, 15] width 30 height 10
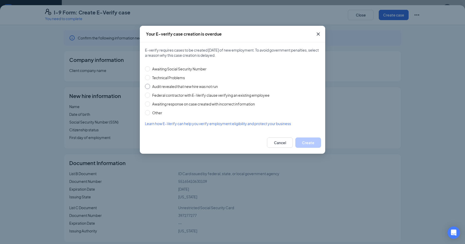
click at [165, 87] on span "Audit revealed that new hire was not run" at bounding box center [185, 86] width 70 height 6
click at [150, 87] on input "Audit revealed that new hire was not run" at bounding box center [147, 86] width 5 height 5
radio input "true"
click at [315, 144] on button "Create" at bounding box center [308, 142] width 26 height 10
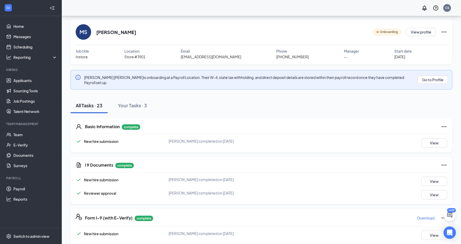
scroll to position [0, 0]
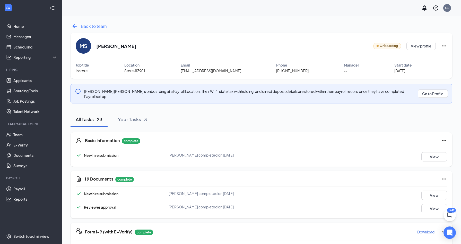
click at [97, 25] on span "Back to team" at bounding box center [94, 26] width 26 height 6
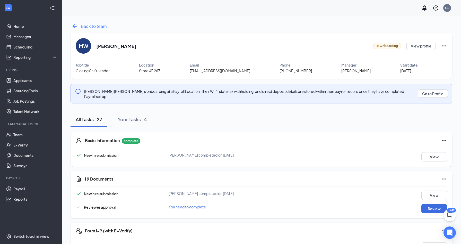
click at [92, 27] on span "Back to team" at bounding box center [94, 26] width 26 height 6
